Goal: Task Accomplishment & Management: Use online tool/utility

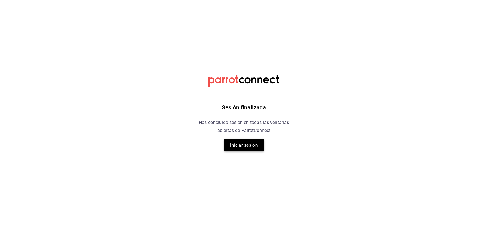
click at [241, 145] on button "Iniciar sesión" at bounding box center [244, 145] width 40 height 12
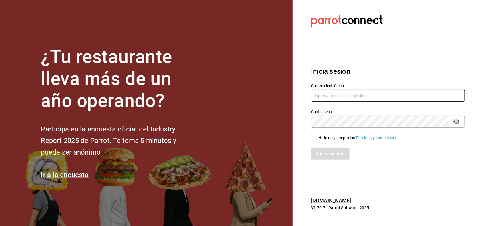
type input "[EMAIL_ADDRESS][DOMAIN_NAME]"
click at [313, 139] on input "He leído y acepto los Términos y condiciones." at bounding box center [313, 137] width 5 height 5
checkbox input "true"
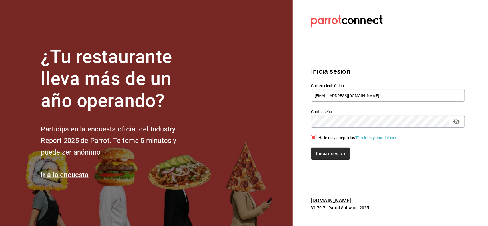
click at [324, 154] on button "Iniciar sesión" at bounding box center [330, 154] width 39 height 12
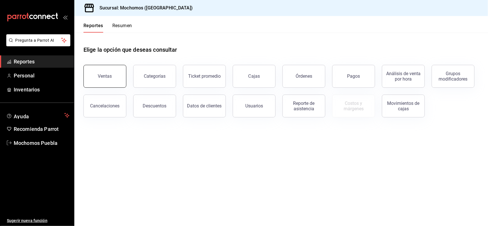
click at [118, 81] on button "Ventas" at bounding box center [105, 76] width 43 height 23
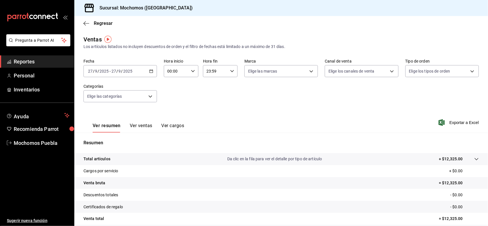
click at [152, 72] on \(Stroke\) "button" at bounding box center [151, 71] width 3 height 3
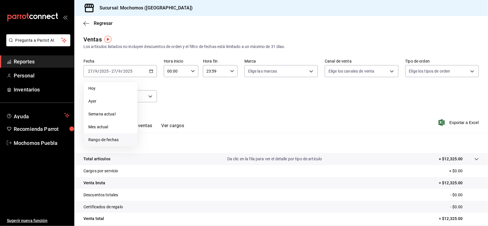
click at [110, 139] on span "Rango de fechas" at bounding box center [110, 140] width 44 height 6
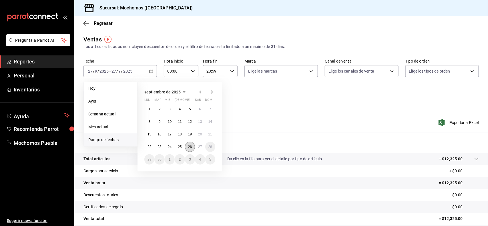
click at [188, 148] on abbr "26" at bounding box center [190, 147] width 4 height 4
click at [202, 148] on abbr "27" at bounding box center [200, 147] width 4 height 4
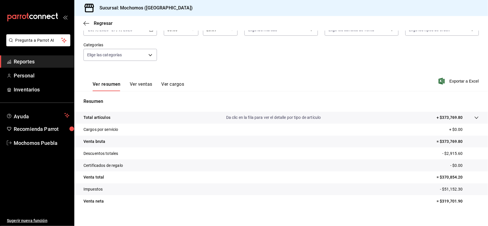
scroll to position [47, 0]
